Goal: Use online tool/utility

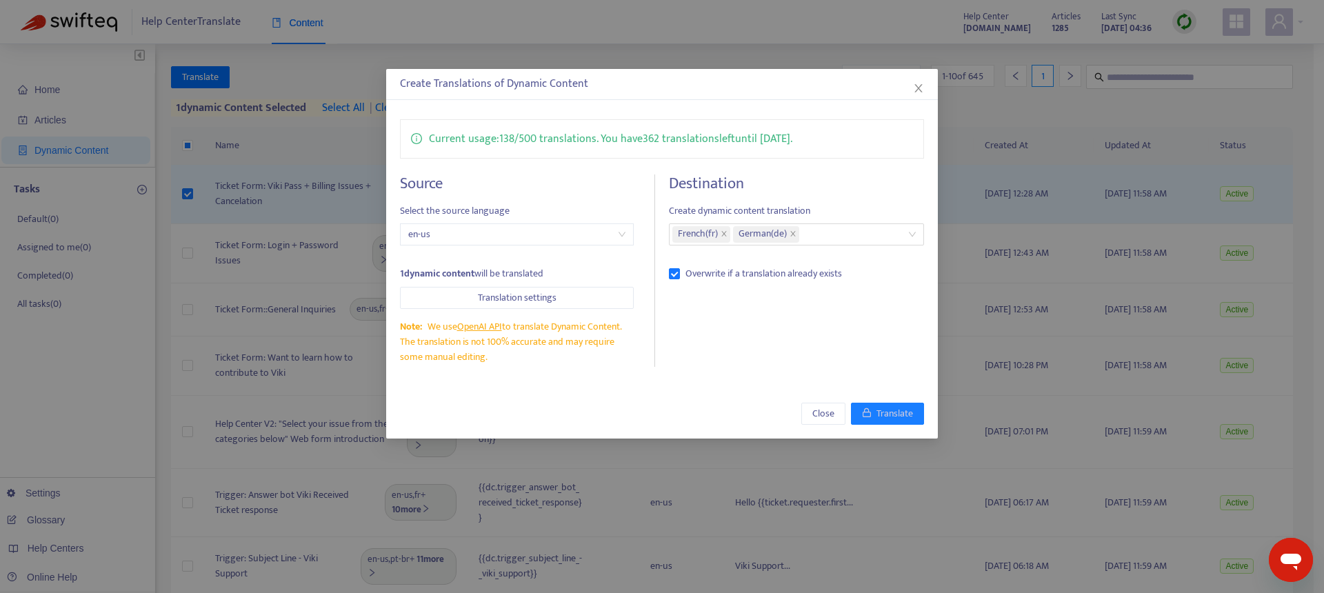
click at [361, 74] on div "Create Translations of Dynamic Content Current usage: 138 / 500 translations . …" at bounding box center [662, 296] width 1324 height 593
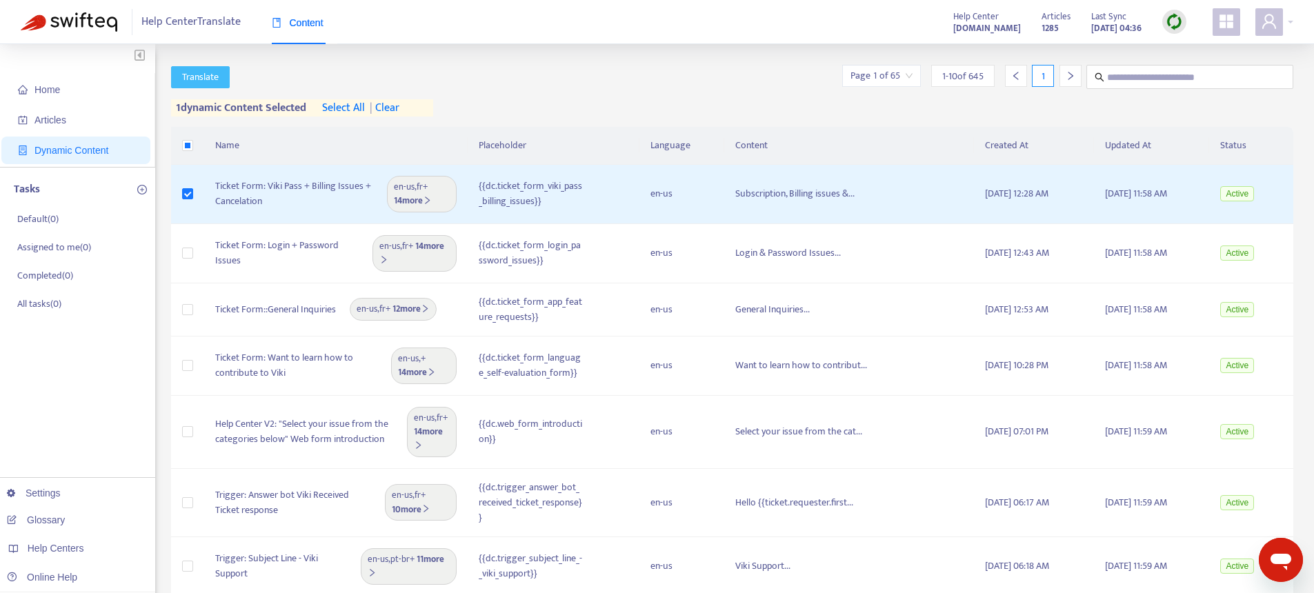
click at [202, 84] on span "Translate" at bounding box center [200, 77] width 37 height 15
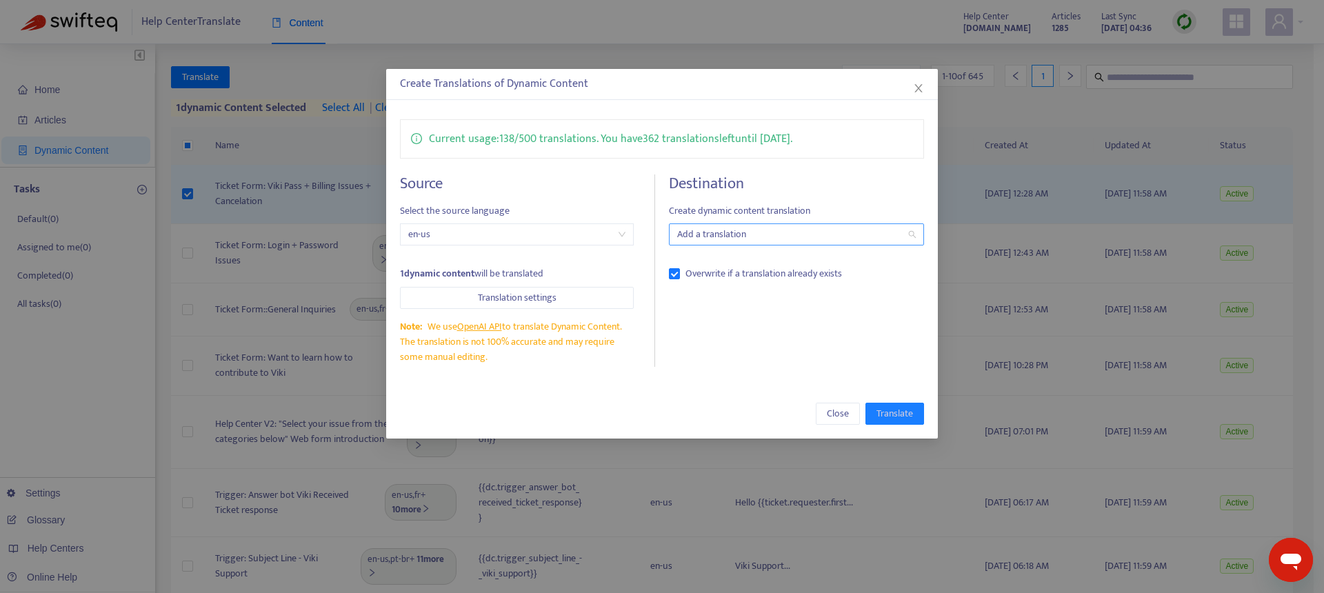
click at [734, 237] on div at bounding box center [789, 234] width 234 height 17
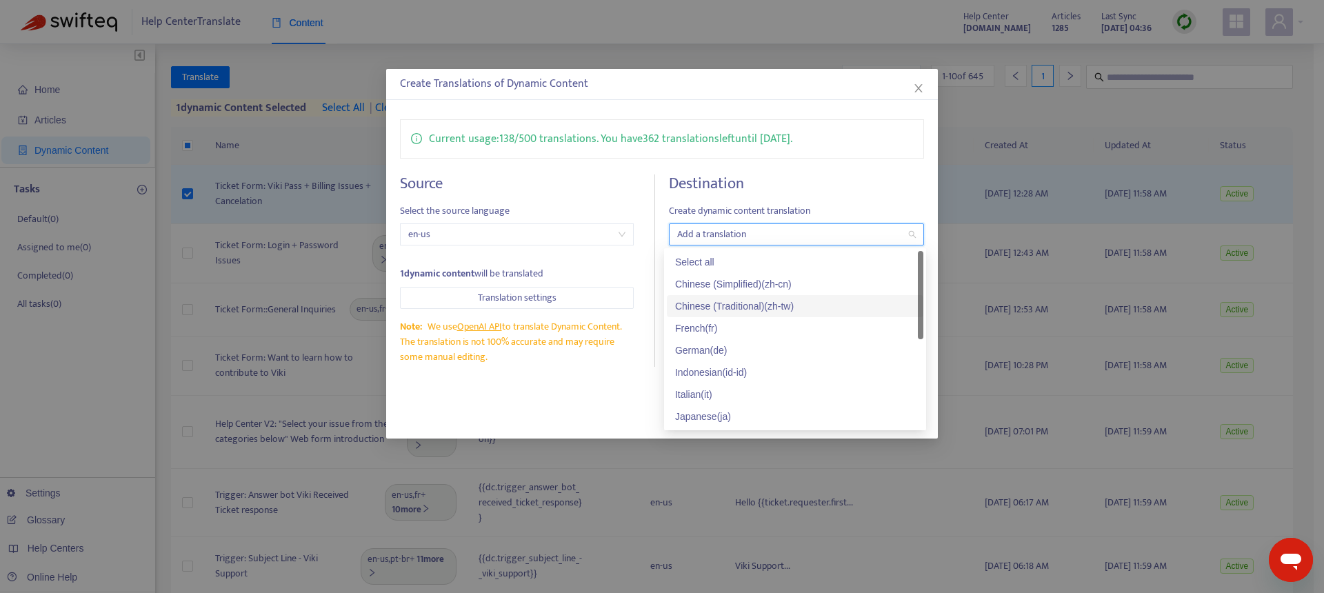
click at [722, 316] on div "Chinese (Traditional) ( zh-tw )" at bounding box center [795, 306] width 257 height 22
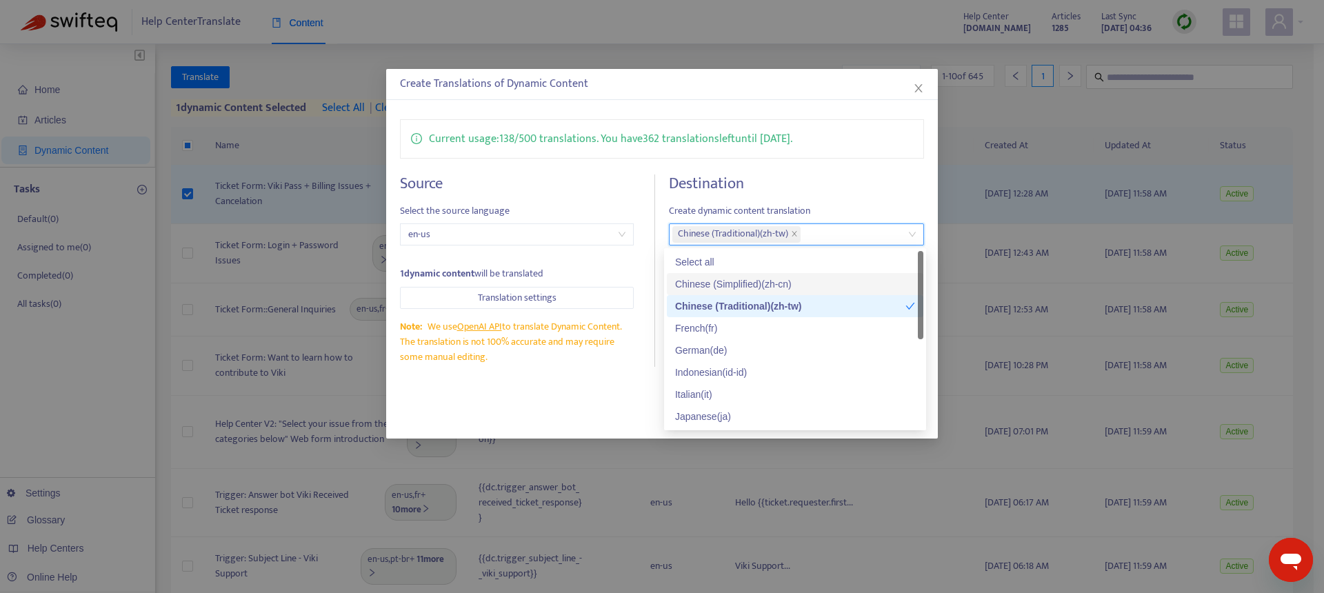
click at [883, 185] on h4 "Destination" at bounding box center [796, 183] width 255 height 19
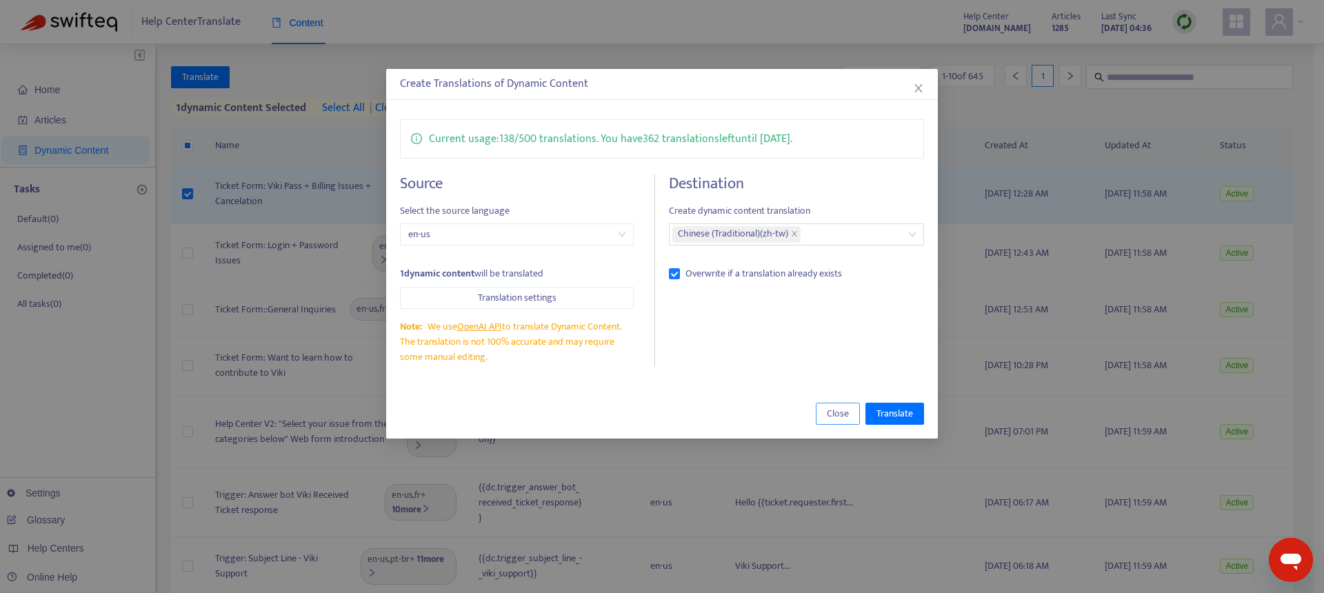
click at [832, 408] on span "Close" at bounding box center [838, 413] width 22 height 15
